Goal: Task Accomplishment & Management: Use online tool/utility

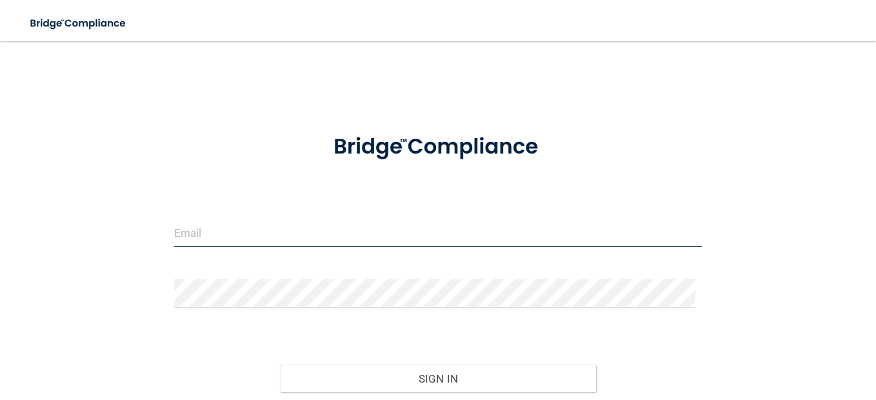
type input "[EMAIL_ADDRESS][DOMAIN_NAME]"
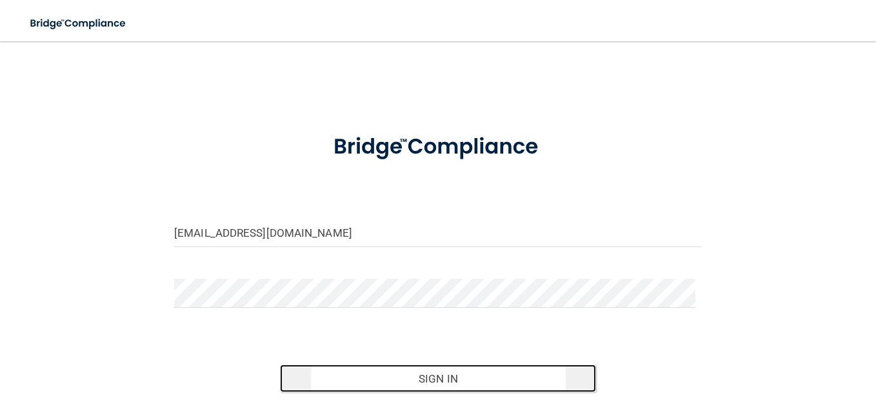
click at [441, 378] on button "Sign In" at bounding box center [438, 379] width 317 height 28
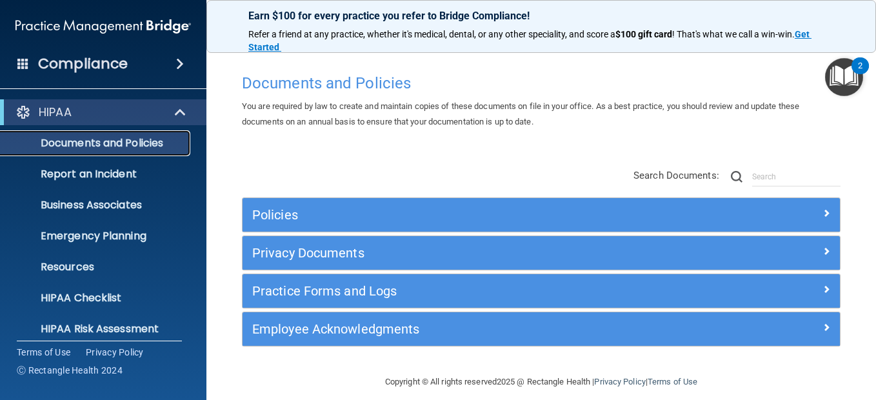
click at [66, 145] on p "Documents and Policies" at bounding box center [96, 143] width 176 height 13
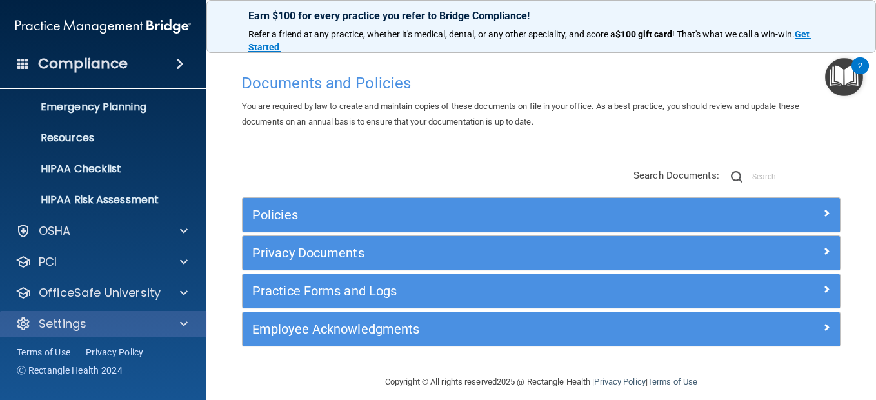
scroll to position [136, 0]
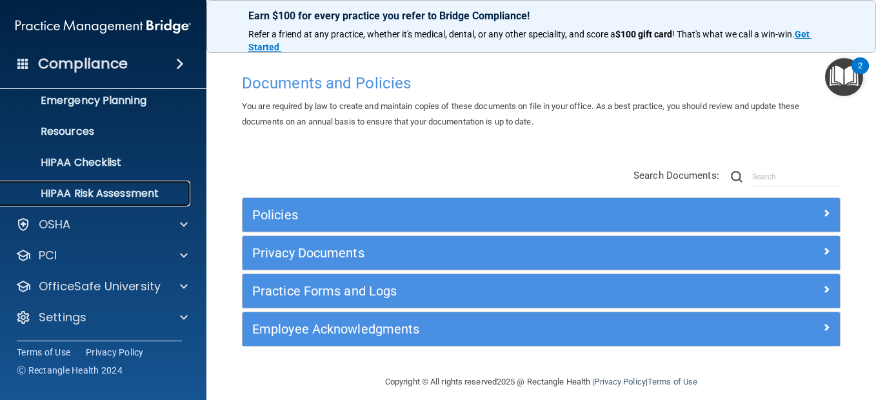
click at [63, 195] on p "HIPAA Risk Assessment" at bounding box center [96, 193] width 176 height 13
